Goal: Transaction & Acquisition: Obtain resource

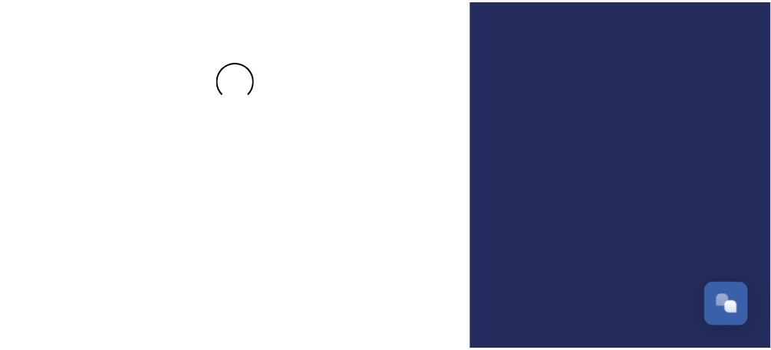
scroll to position [132, 0]
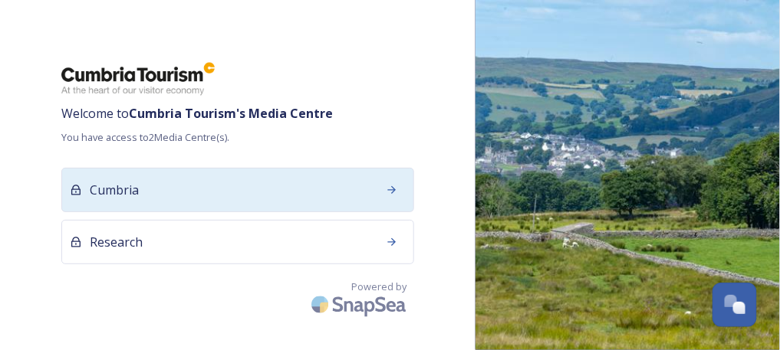
click at [163, 168] on div "Cumbria" at bounding box center [237, 190] width 353 height 44
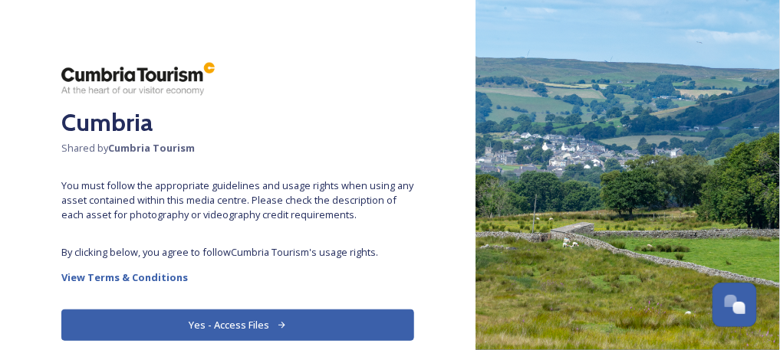
click at [232, 322] on button "Yes - Access Files" at bounding box center [237, 325] width 353 height 31
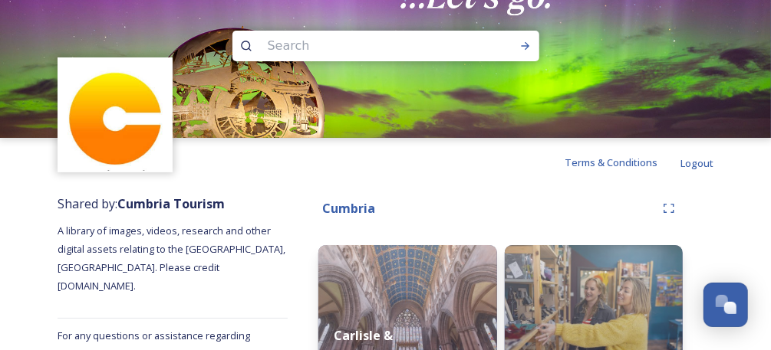
click at [337, 48] on input at bounding box center [365, 46] width 210 height 34
type input "pennine"
click at [526, 41] on icon at bounding box center [525, 46] width 12 height 12
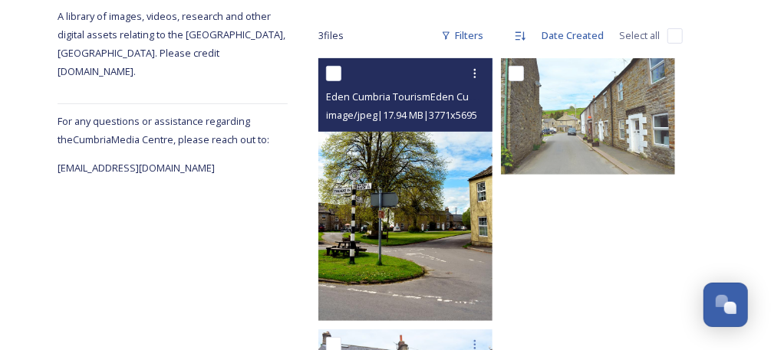
scroll to position [236, 0]
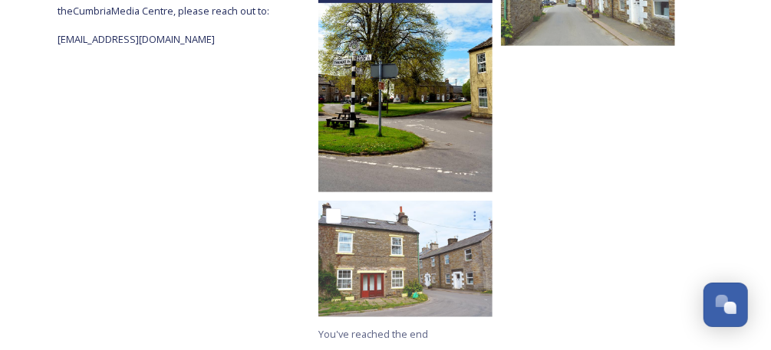
click at [424, 69] on img at bounding box center [405, 60] width 174 height 263
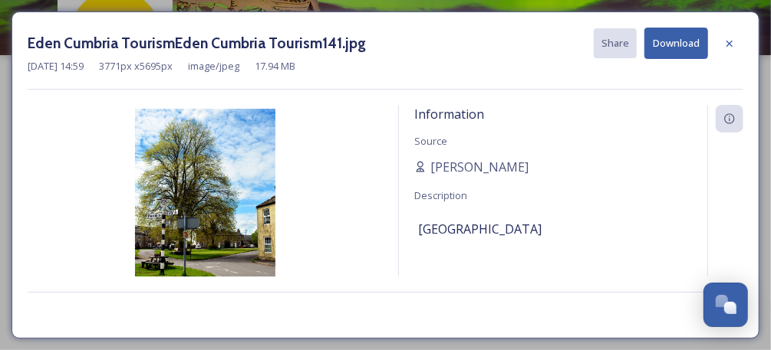
scroll to position [82, 0]
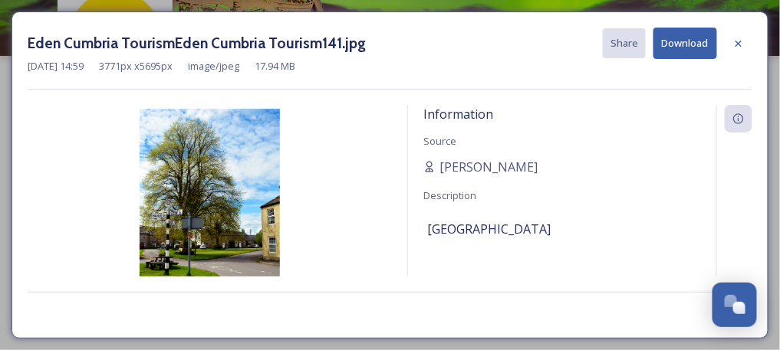
click at [691, 39] on button "Download" at bounding box center [685, 43] width 64 height 31
click at [739, 41] on icon at bounding box center [738, 43] width 6 height 6
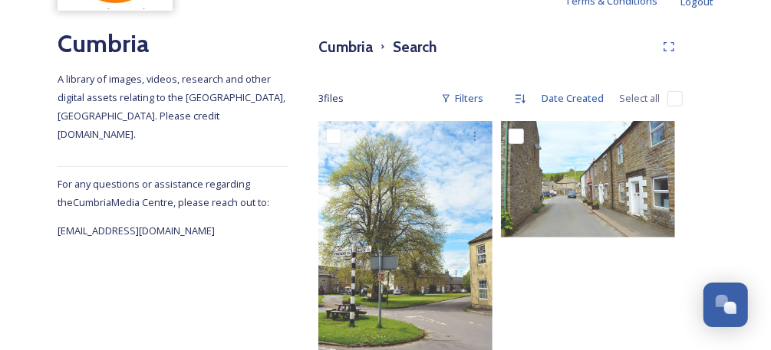
scroll to position [204, 0]
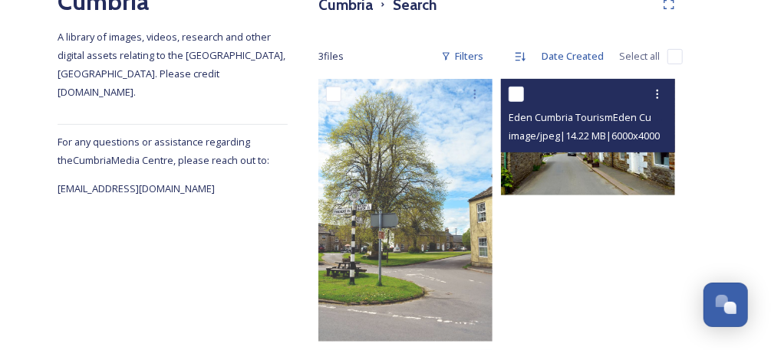
click at [584, 154] on img at bounding box center [588, 137] width 174 height 116
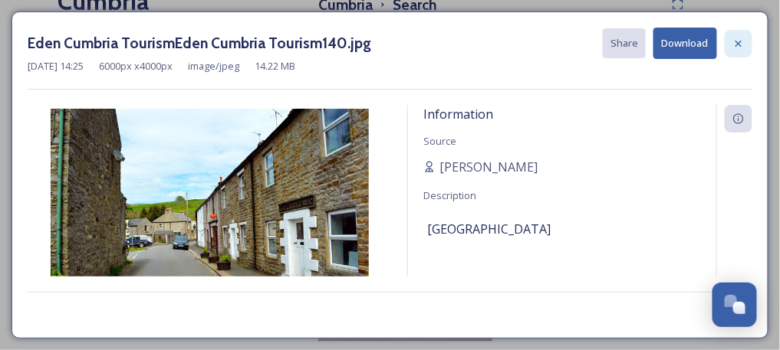
click at [739, 40] on icon at bounding box center [738, 44] width 12 height 12
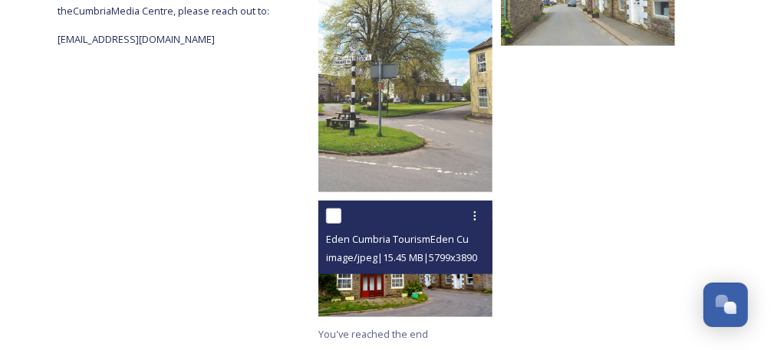
click at [368, 243] on span "Eden Cumbria TourismEden Cumbria Tourism142.jpg" at bounding box center [446, 239] width 241 height 15
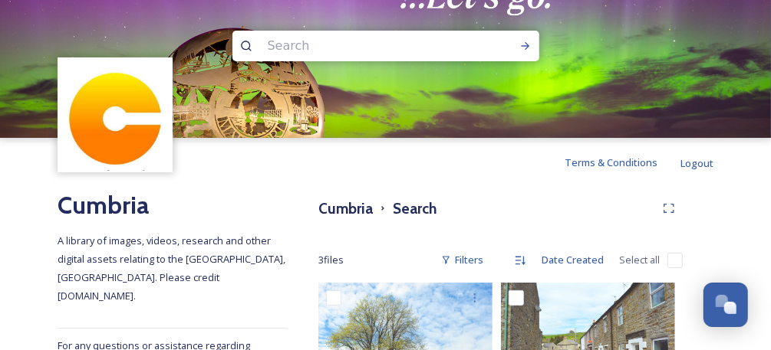
click at [385, 39] on input at bounding box center [365, 46] width 210 height 34
type input "[PERSON_NAME]"
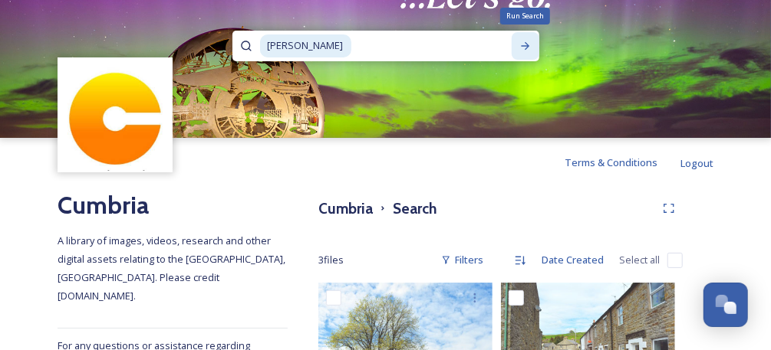
click at [524, 44] on icon at bounding box center [525, 46] width 12 height 12
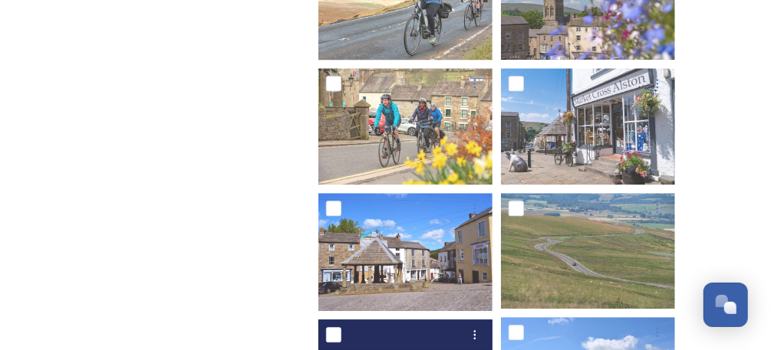
scroll to position [1329, 0]
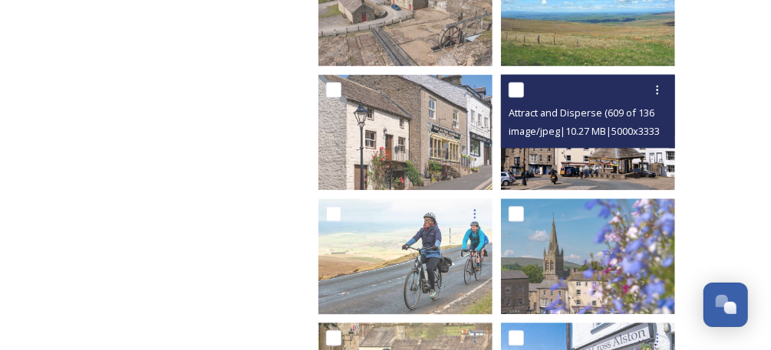
click at [561, 166] on img at bounding box center [588, 132] width 174 height 116
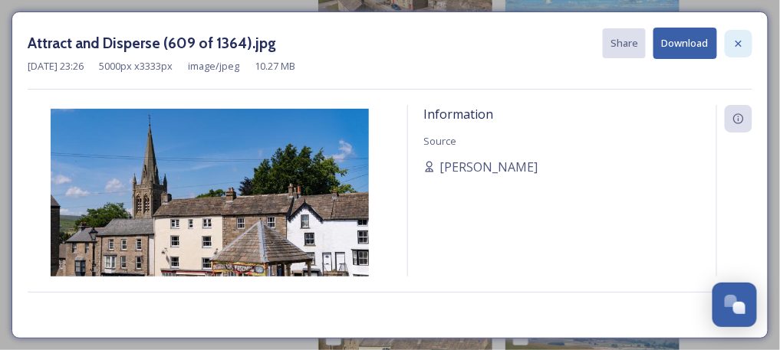
click at [738, 40] on icon at bounding box center [738, 44] width 12 height 12
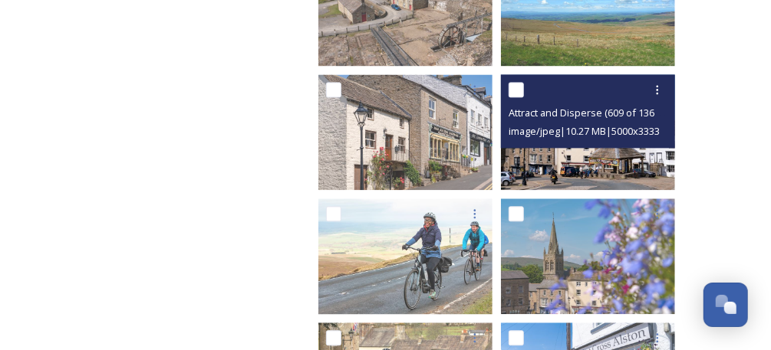
click at [623, 169] on img at bounding box center [588, 132] width 174 height 116
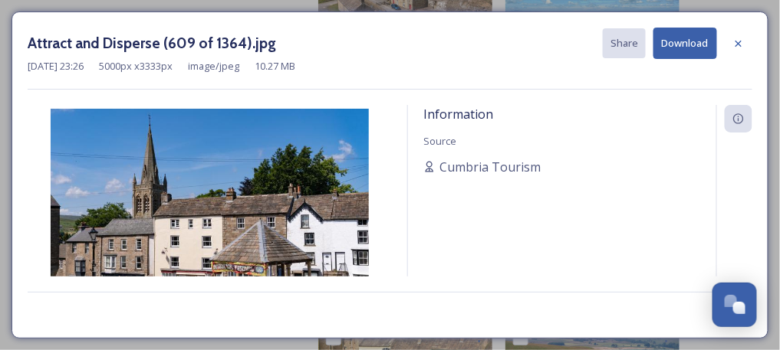
click at [693, 44] on button "Download" at bounding box center [685, 43] width 64 height 31
click at [740, 41] on icon at bounding box center [738, 43] width 6 height 6
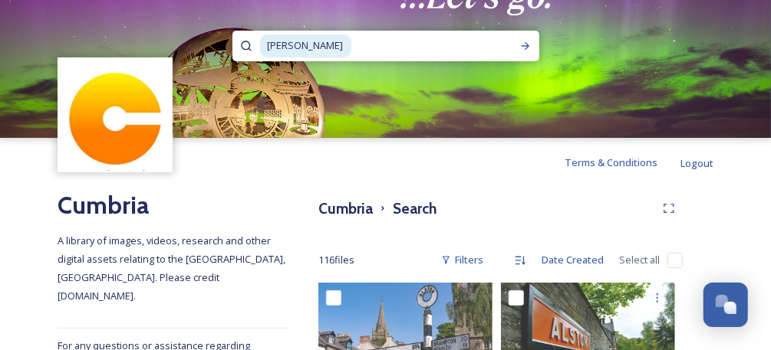
click at [425, 33] on input at bounding box center [432, 46] width 159 height 34
type input "a"
type input "high cup [PERSON_NAME]"
click at [521, 51] on icon at bounding box center [525, 46] width 12 height 12
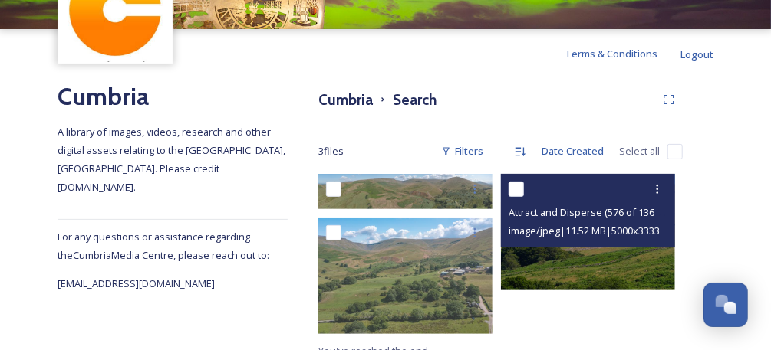
scroll to position [125, 0]
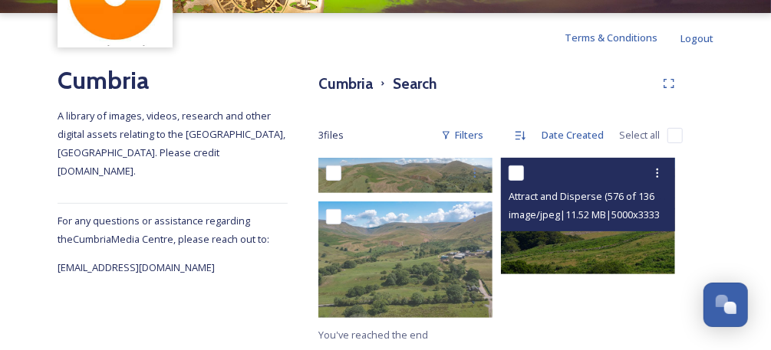
click at [564, 239] on img at bounding box center [588, 216] width 174 height 116
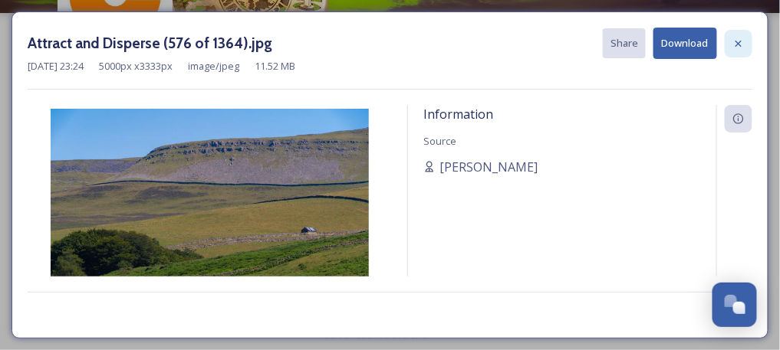
click at [743, 41] on icon at bounding box center [738, 44] width 12 height 12
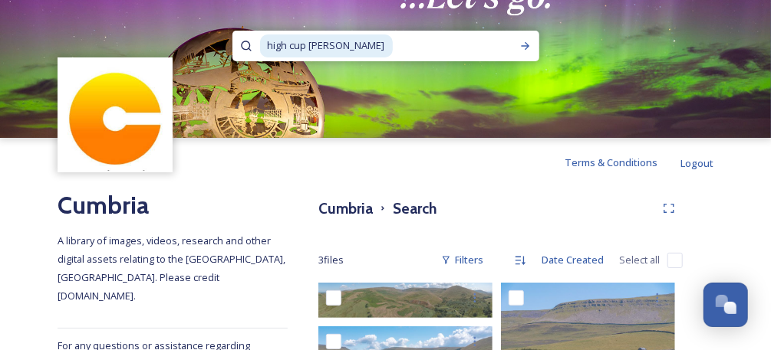
drag, startPoint x: 340, startPoint y: 51, endPoint x: 260, endPoint y: 47, distance: 79.8
click at [261, 47] on div "high cup [PERSON_NAME]" at bounding box center [386, 46] width 252 height 31
type input "h"
type input "shap"
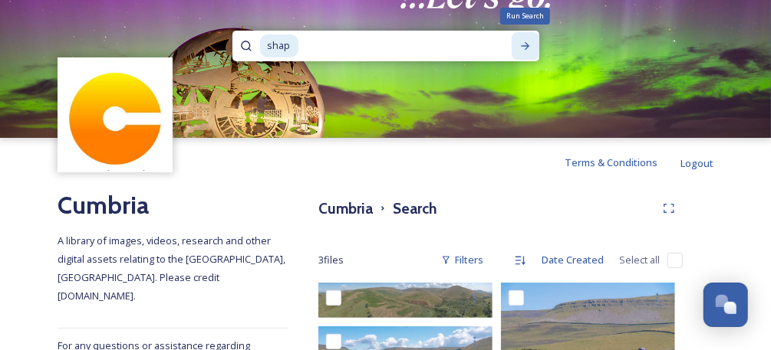
click at [519, 44] on icon at bounding box center [525, 46] width 12 height 12
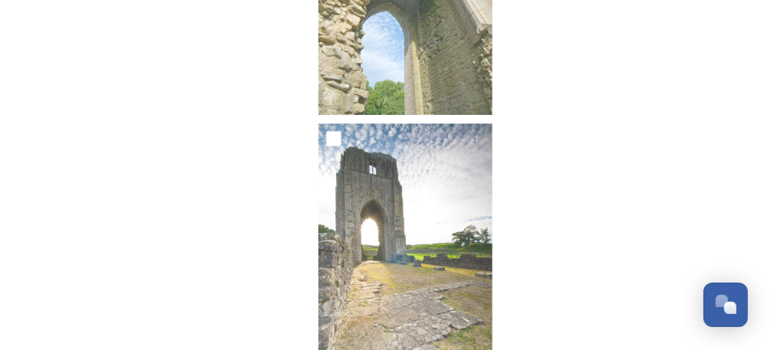
scroll to position [1915, 0]
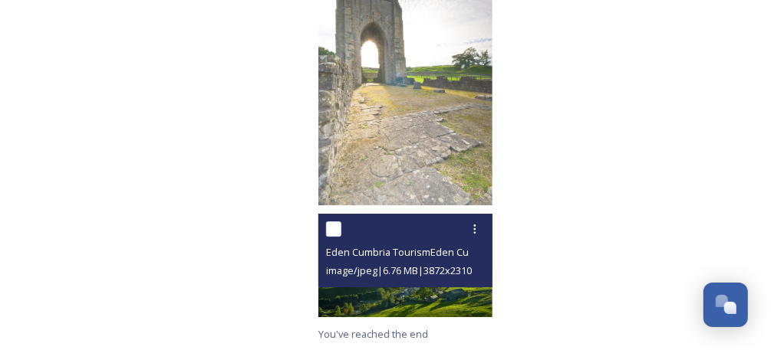
click at [381, 293] on img at bounding box center [405, 266] width 174 height 104
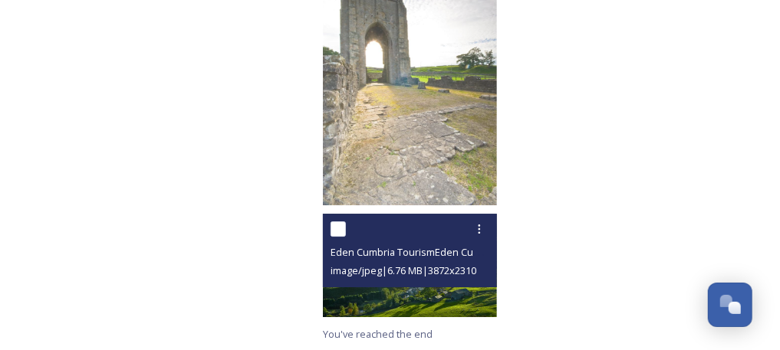
scroll to position [1803, 0]
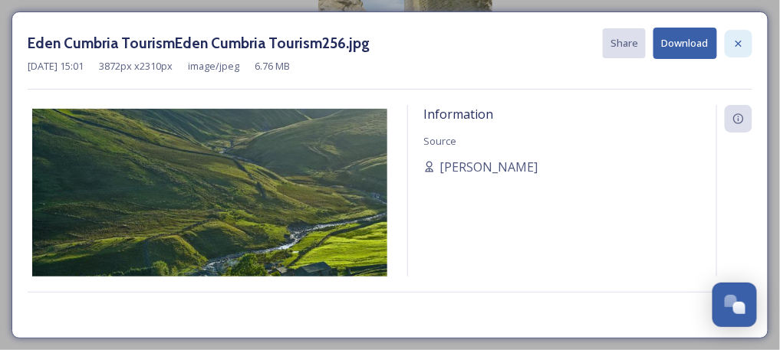
click at [740, 38] on icon at bounding box center [738, 44] width 12 height 12
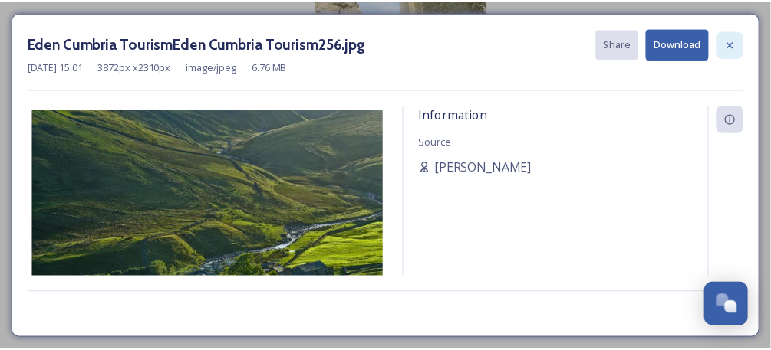
scroll to position [1915, 0]
